Goal: Information Seeking & Learning: Learn about a topic

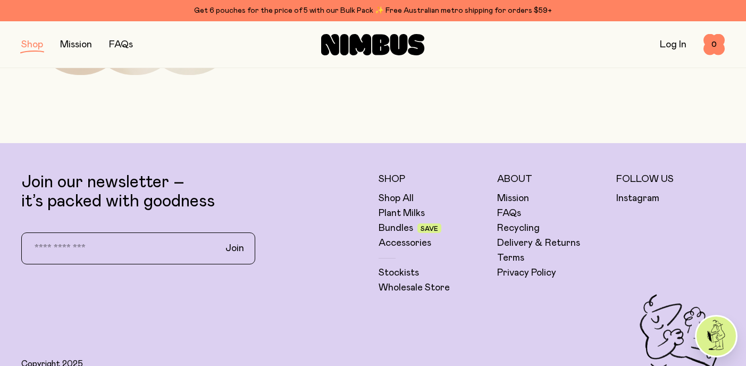
scroll to position [636, 0]
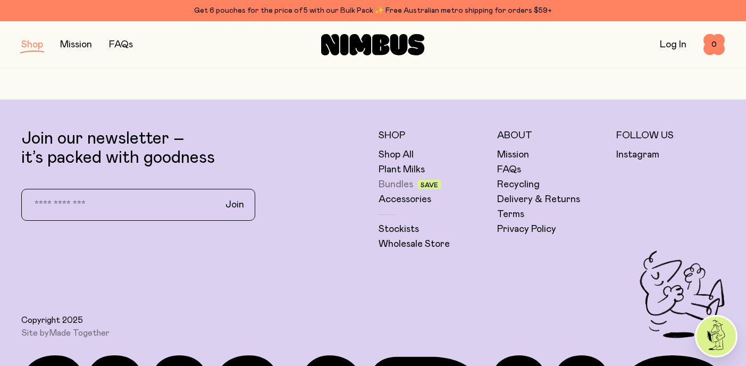
click at [404, 183] on link "Bundles" at bounding box center [395, 184] width 35 height 13
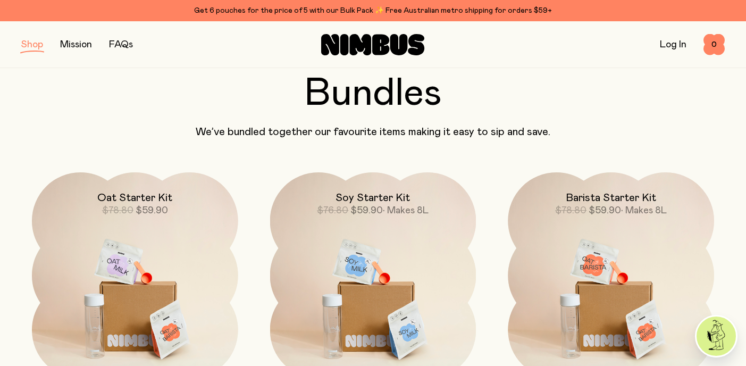
scroll to position [105, 0]
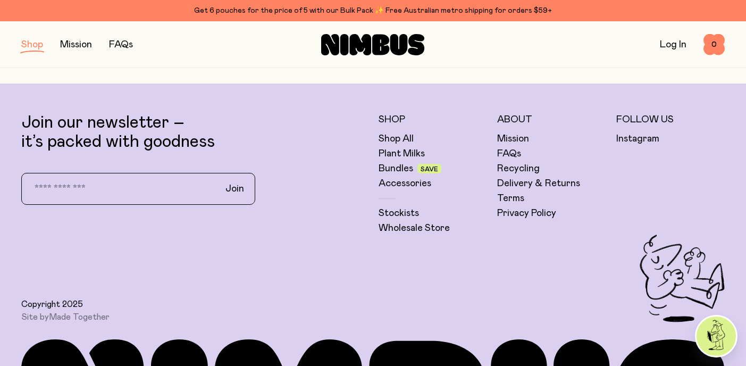
scroll to position [653, 0]
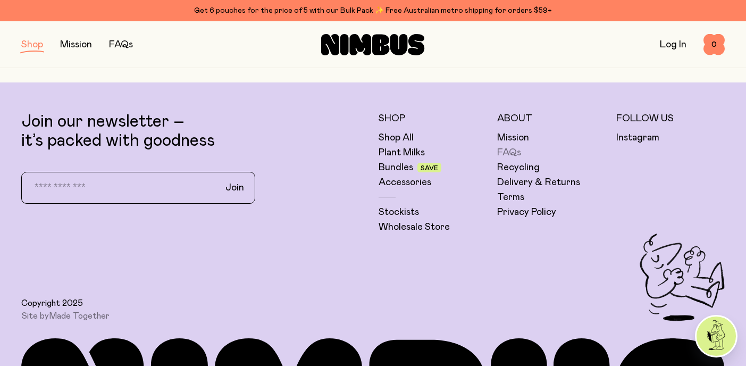
click at [504, 152] on link "FAQs" at bounding box center [509, 152] width 24 height 13
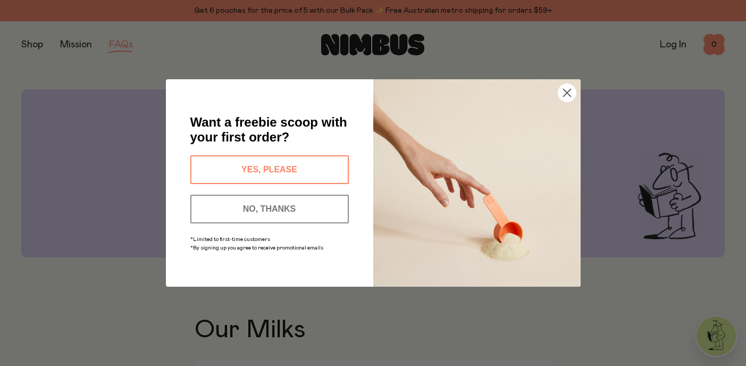
click at [574, 93] on circle "Close dialog" at bounding box center [567, 93] width 18 height 18
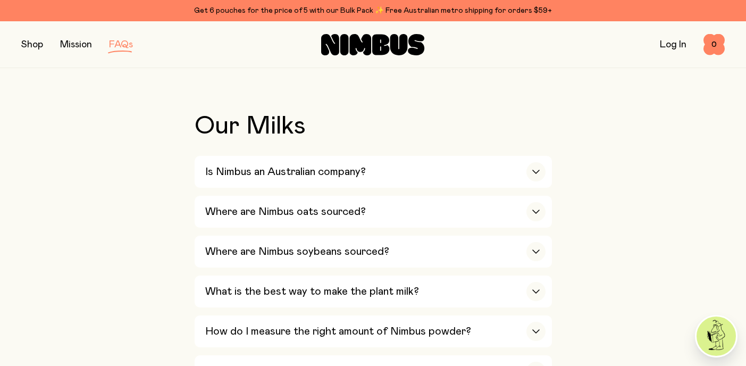
scroll to position [212, 0]
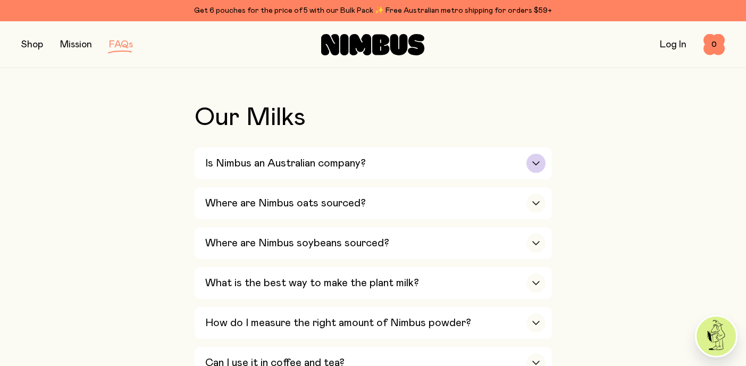
click at [541, 166] on div "button" at bounding box center [535, 163] width 19 height 19
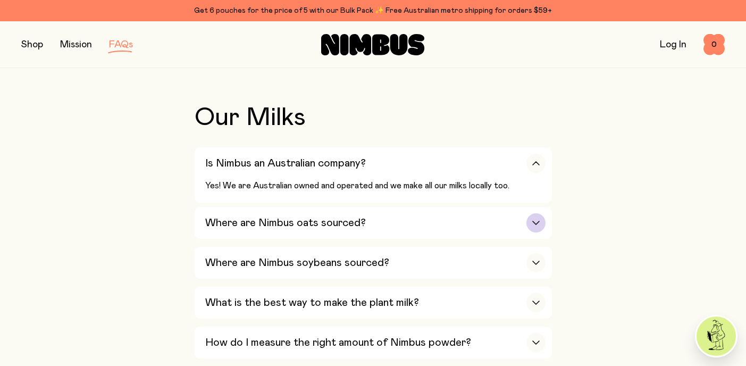
click at [537, 224] on icon "button" at bounding box center [536, 223] width 9 height 4
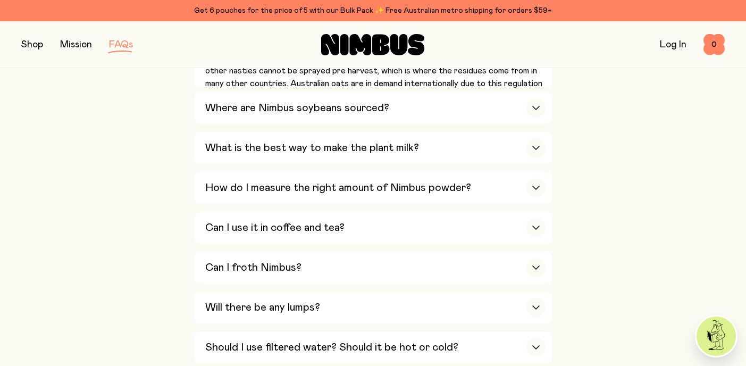
scroll to position [441, 0]
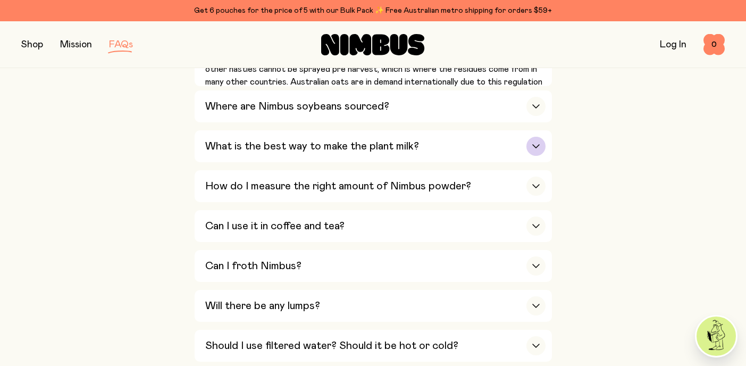
click at [533, 145] on div "button" at bounding box center [535, 146] width 19 height 19
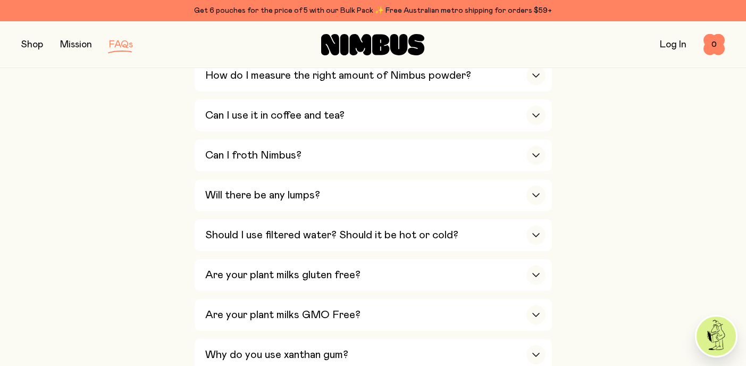
scroll to position [650, 0]
click at [533, 105] on div "button" at bounding box center [535, 114] width 19 height 19
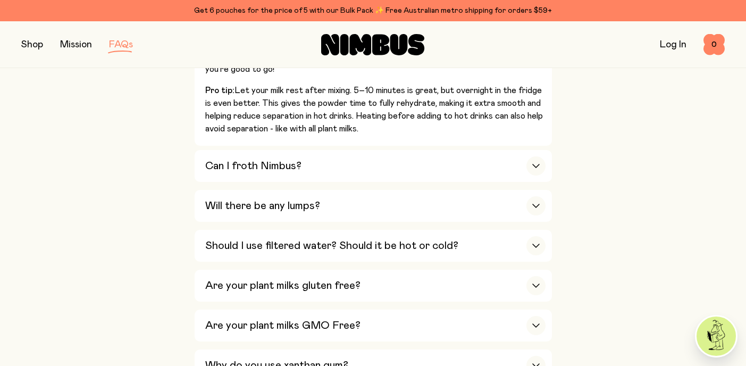
scroll to position [644, 0]
click at [534, 163] on icon "button" at bounding box center [536, 165] width 9 height 4
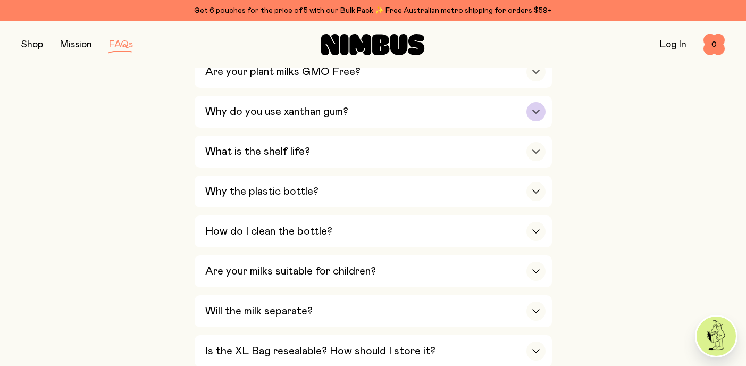
scroll to position [996, 0]
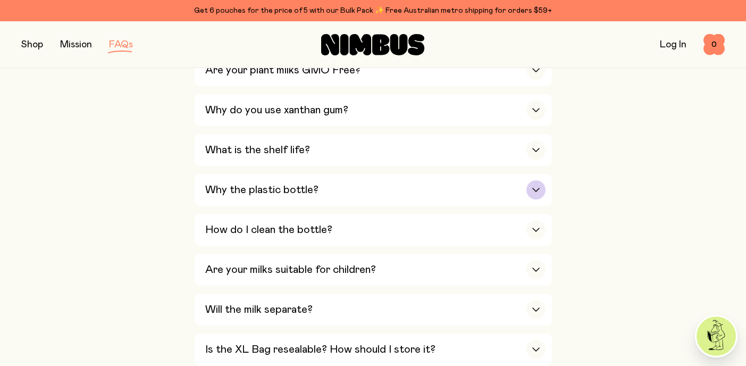
click at [539, 180] on div "button" at bounding box center [535, 189] width 19 height 19
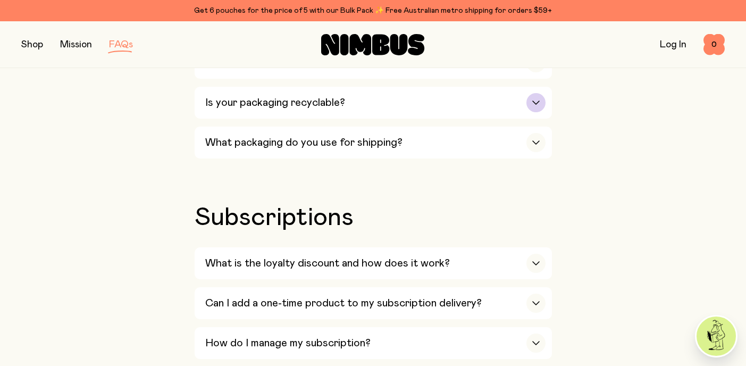
scroll to position [1452, 0]
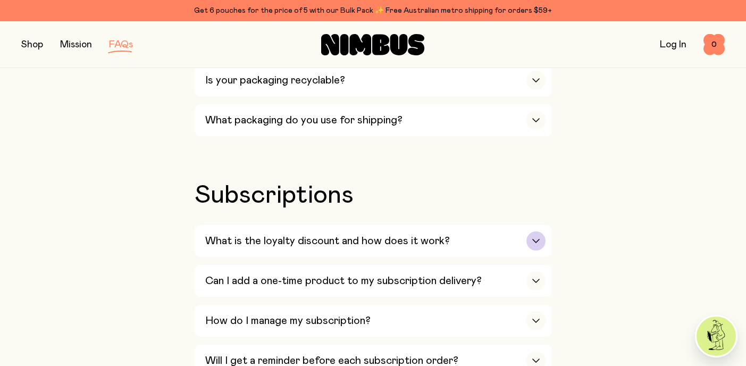
click at [538, 231] on div "button" at bounding box center [535, 240] width 19 height 19
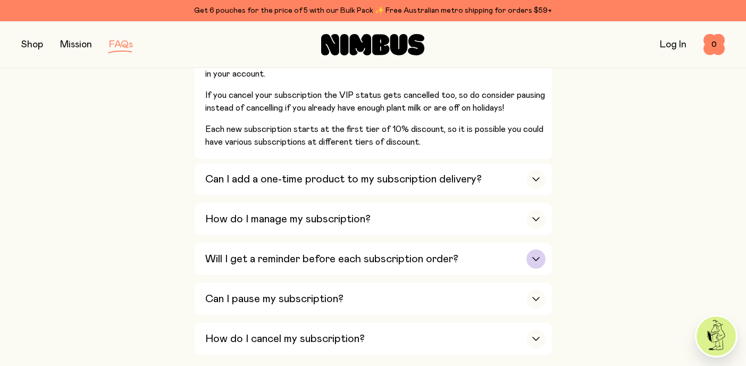
scroll to position [1756, 0]
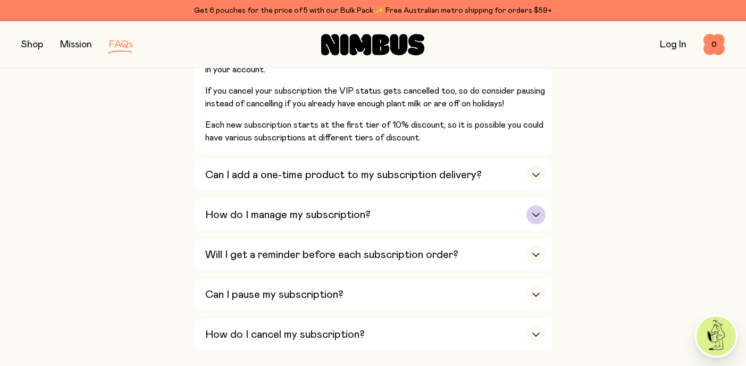
click at [539, 213] on icon "button" at bounding box center [536, 215] width 9 height 4
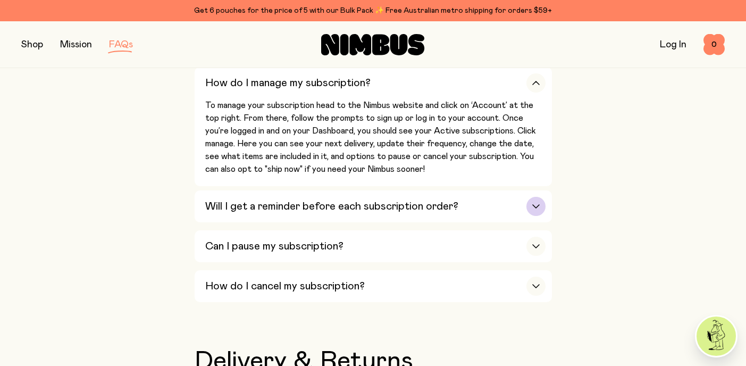
scroll to position [1697, 0]
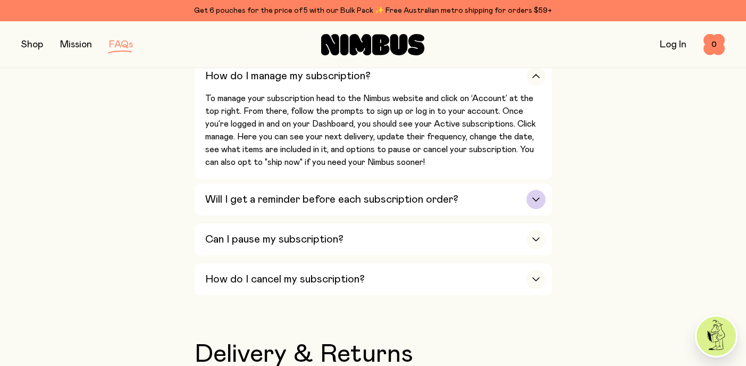
click at [533, 197] on icon "button" at bounding box center [536, 199] width 9 height 4
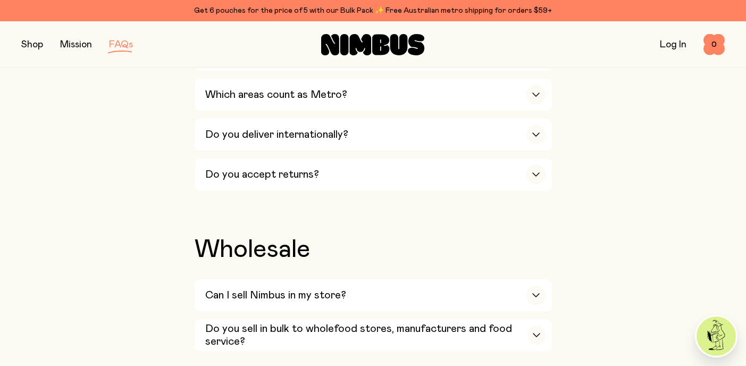
scroll to position [2131, 0]
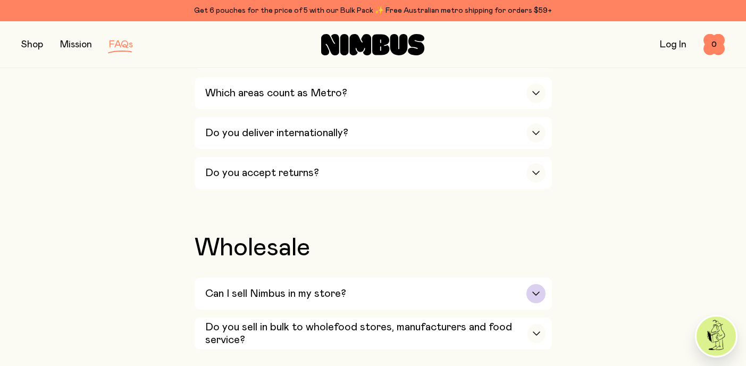
click at [536, 284] on div "button" at bounding box center [535, 293] width 19 height 19
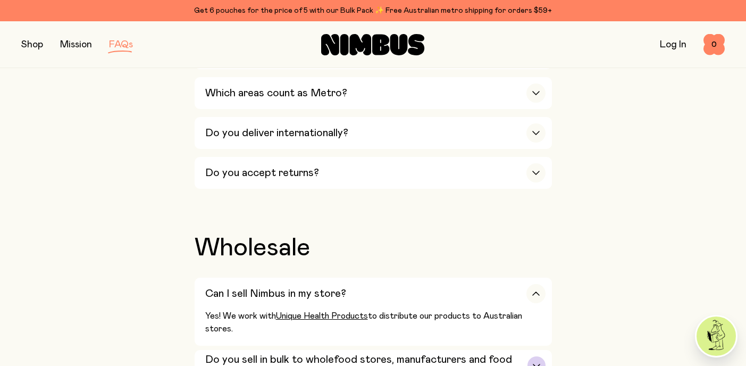
click at [535, 364] on icon "button" at bounding box center [536, 366] width 9 height 4
